Goal: Obtain resource: Obtain resource

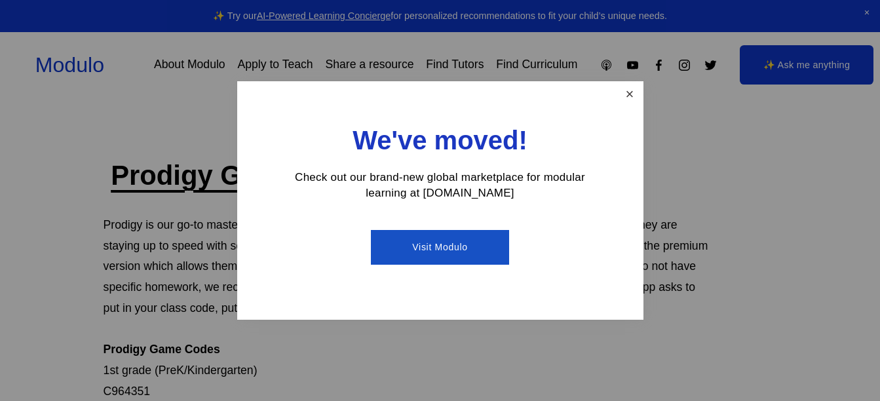
click at [618, 88] on link "Close" at bounding box center [629, 94] width 23 height 23
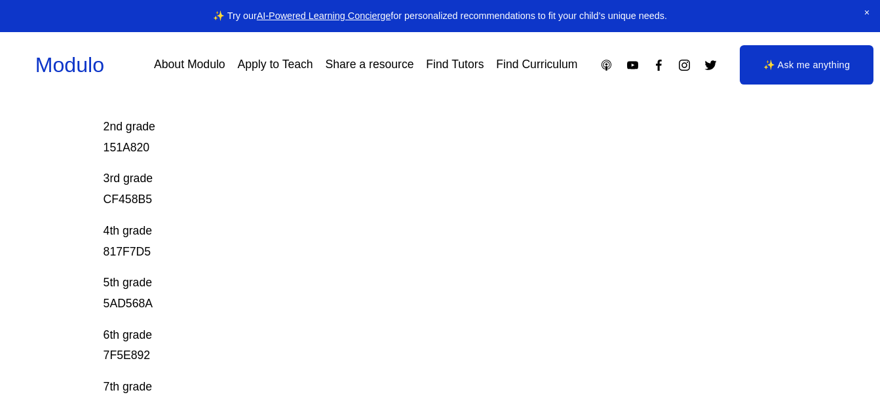
scroll to position [315, 0]
drag, startPoint x: 149, startPoint y: 183, endPoint x: 104, endPoint y: 238, distance: 71.2
click at [92, 241] on div "Prodigy Game Codes Prodigy is our go-to mastery- based tool to give kids lots o…" at bounding box center [440, 233] width 880 height 781
copy p "e CF458B5"
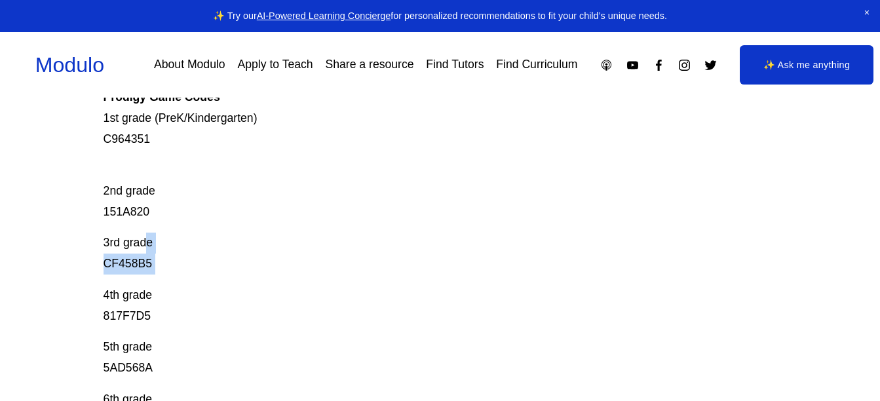
scroll to position [251, 0]
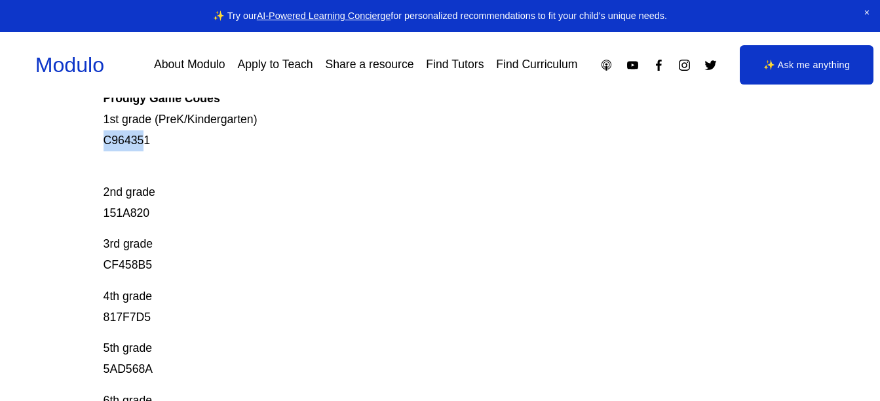
drag, startPoint x: 147, startPoint y: 142, endPoint x: 52, endPoint y: 145, distance: 95.1
click at [52, 145] on div "Prodigy Game Codes Prodigy is our go-to mastery- based tool to give kids lots o…" at bounding box center [440, 297] width 880 height 781
click at [285, 182] on p "2nd grade 151A820" at bounding box center [407, 192] width 606 height 62
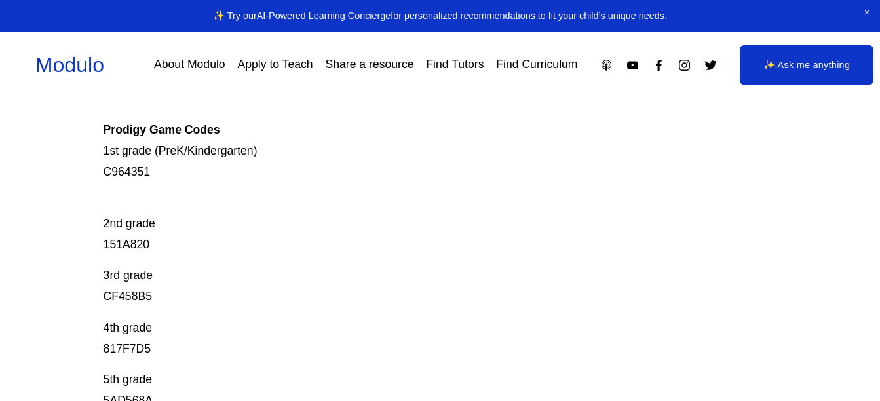
scroll to position [218, 0]
drag, startPoint x: 144, startPoint y: 241, endPoint x: 214, endPoint y: 244, distance: 70.2
click at [214, 244] on p "2nd grade 151A820" at bounding box center [407, 225] width 606 height 62
drag, startPoint x: 144, startPoint y: 240, endPoint x: 246, endPoint y: 242, distance: 101.6
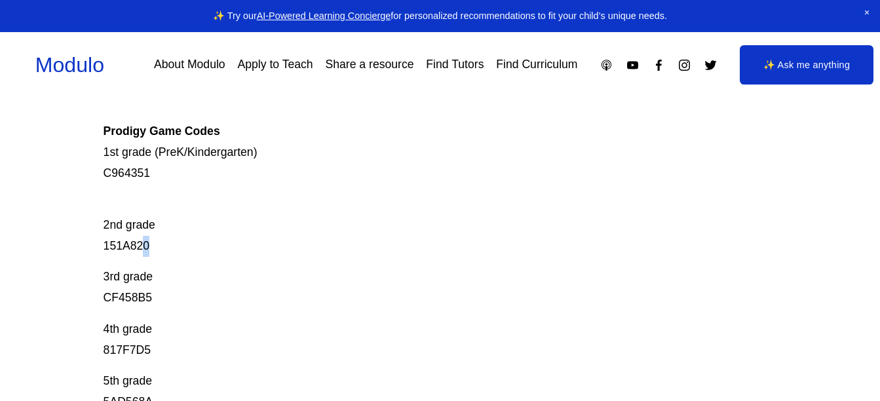
click at [246, 242] on p "2nd grade 151A820" at bounding box center [407, 225] width 606 height 62
drag, startPoint x: 147, startPoint y: 244, endPoint x: 96, endPoint y: 248, distance: 51.3
click at [96, 248] on div "Prodigy Game Codes Prodigy is our go-to mastery- based tool to give kids lots o…" at bounding box center [440, 330] width 880 height 781
copy p "151A820"
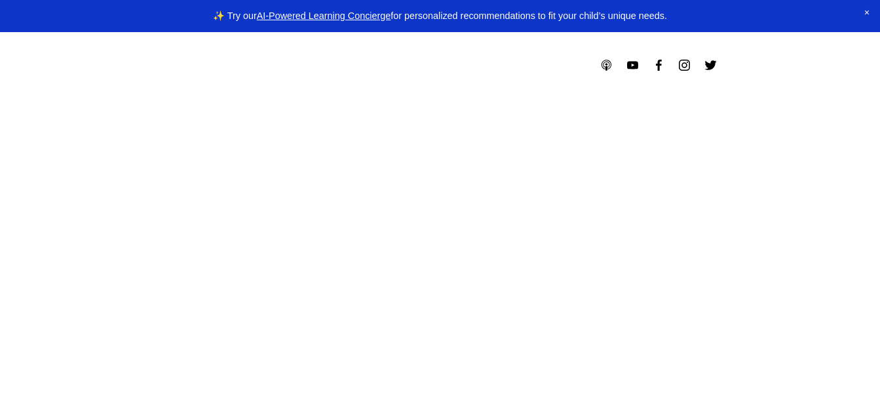
scroll to position [218, 0]
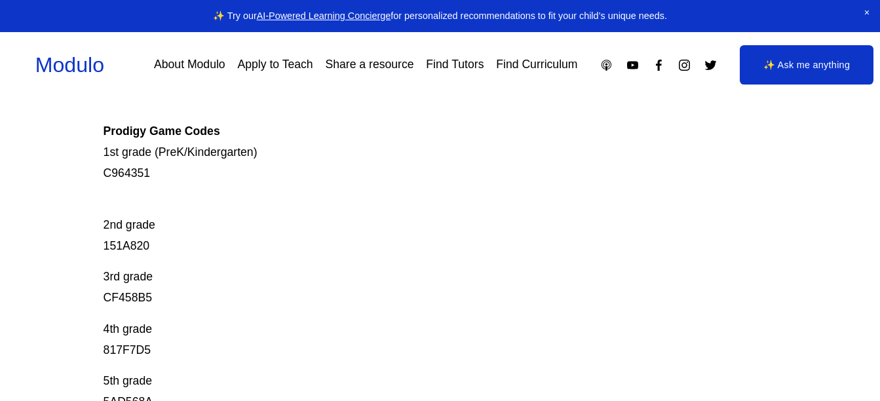
scroll to position [218, 0]
